Goal: Task Accomplishment & Management: Manage account settings

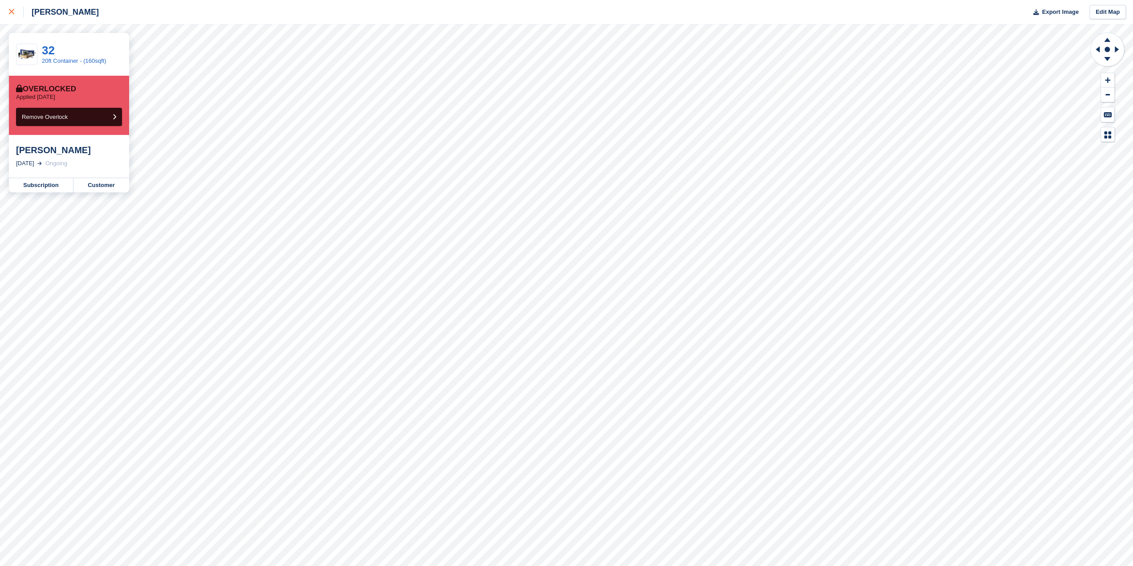
click at [14, 14] on icon at bounding box center [11, 11] width 5 height 5
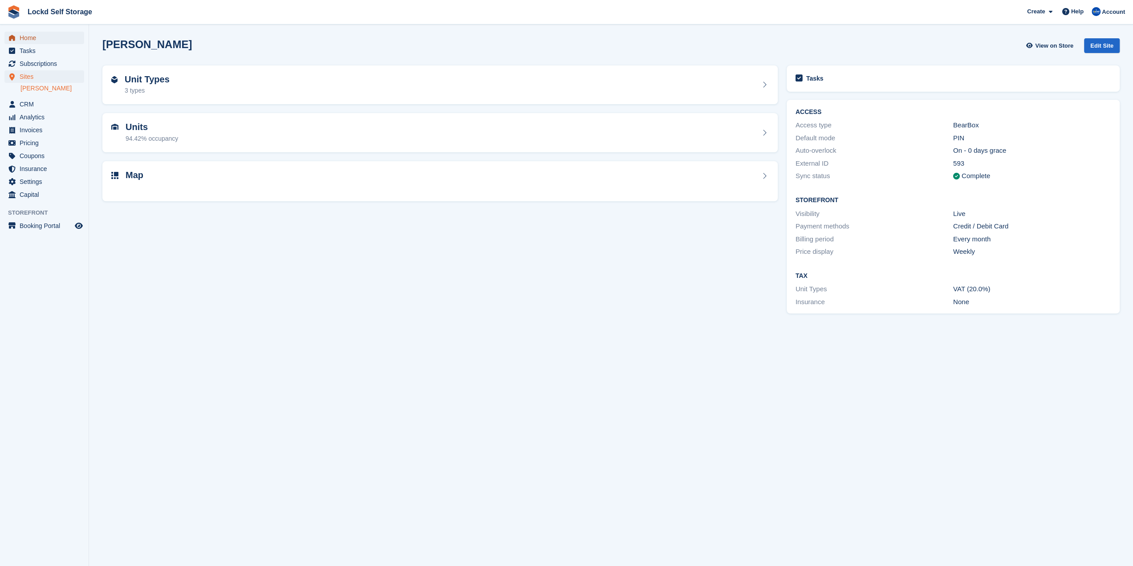
click at [35, 34] on span "Home" at bounding box center [46, 38] width 53 height 12
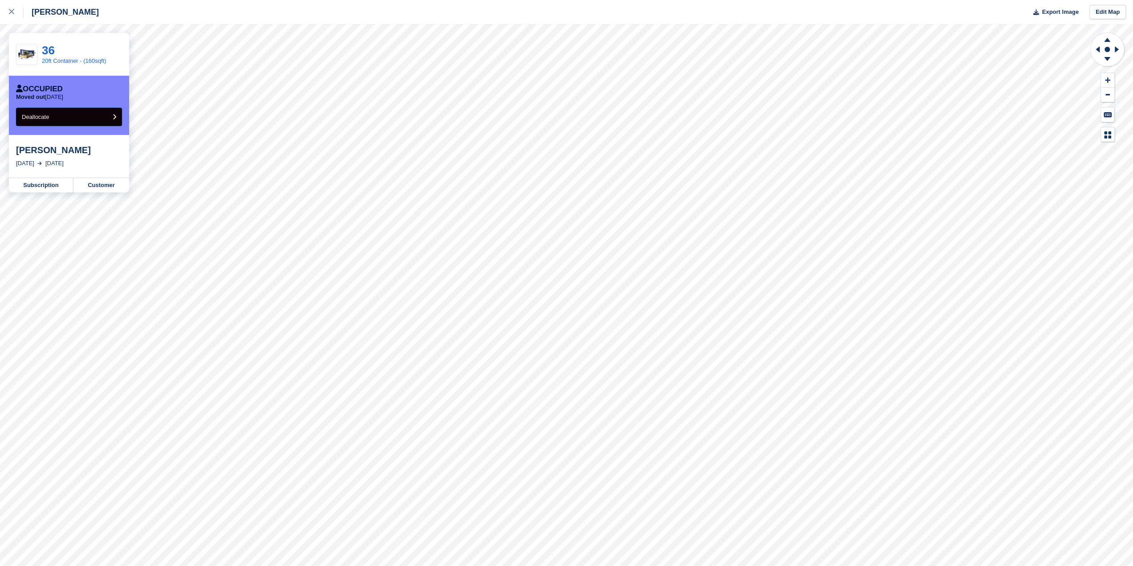
click at [72, 118] on button "Deallocate" at bounding box center [69, 117] width 106 height 18
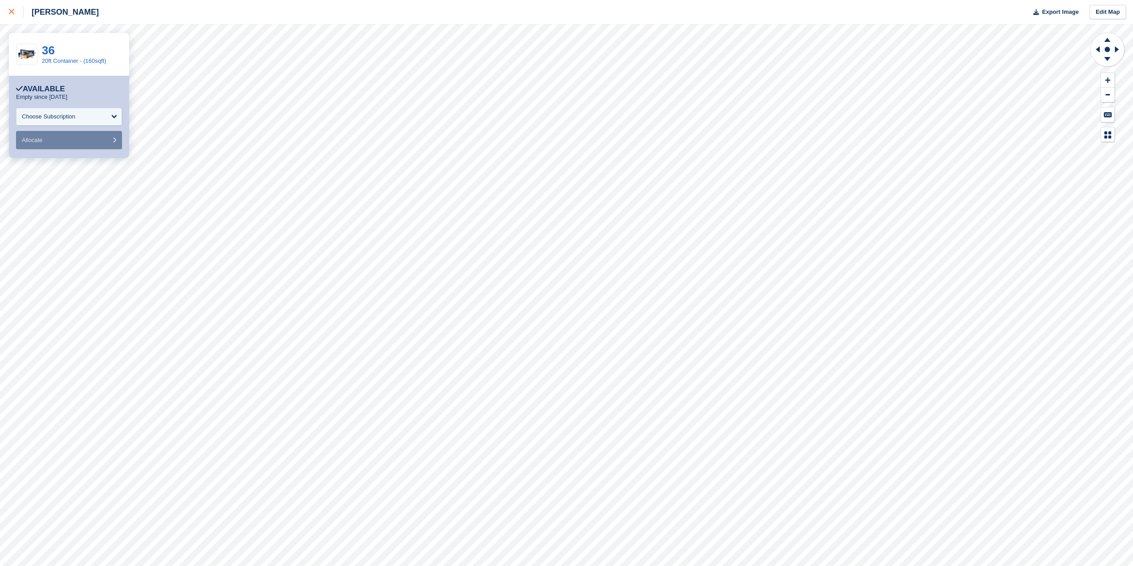
click at [17, 13] on div at bounding box center [16, 12] width 15 height 11
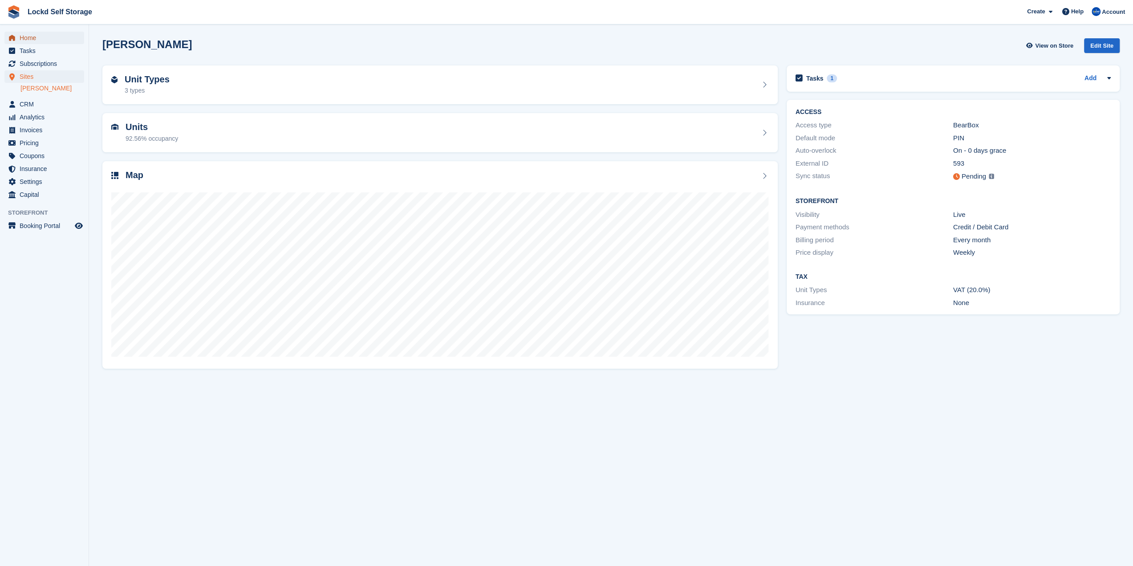
click at [48, 39] on span "Home" at bounding box center [46, 38] width 53 height 12
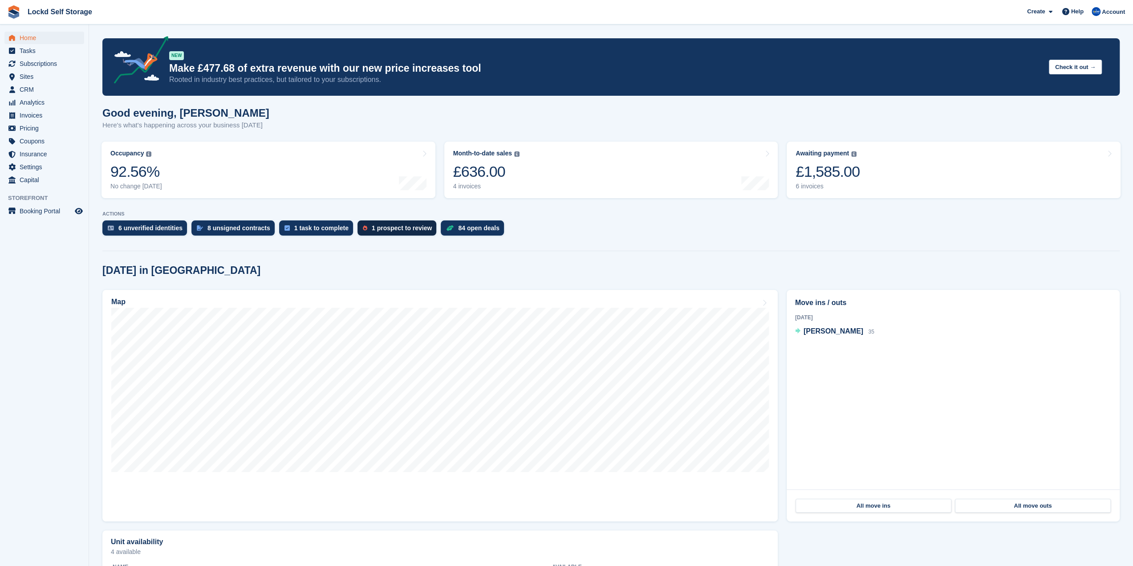
click at [372, 230] on div "1 prospect to review" at bounding box center [402, 227] width 60 height 7
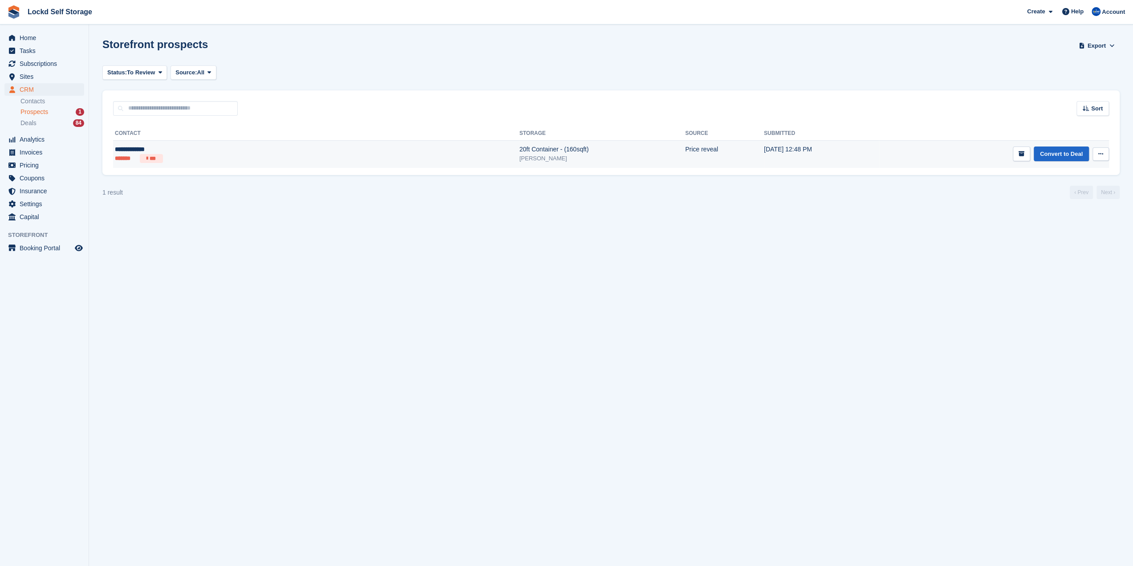
click at [258, 155] on ul "******* ***" at bounding box center [199, 158] width 168 height 9
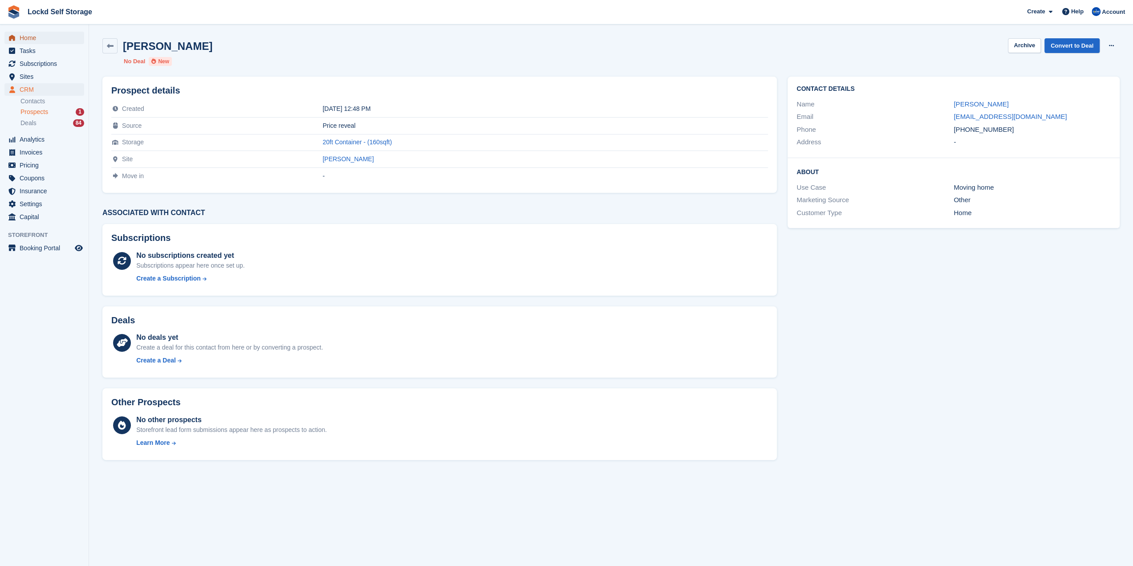
click at [39, 41] on span "Home" at bounding box center [46, 38] width 53 height 12
